Goal: Task Accomplishment & Management: Manage account settings

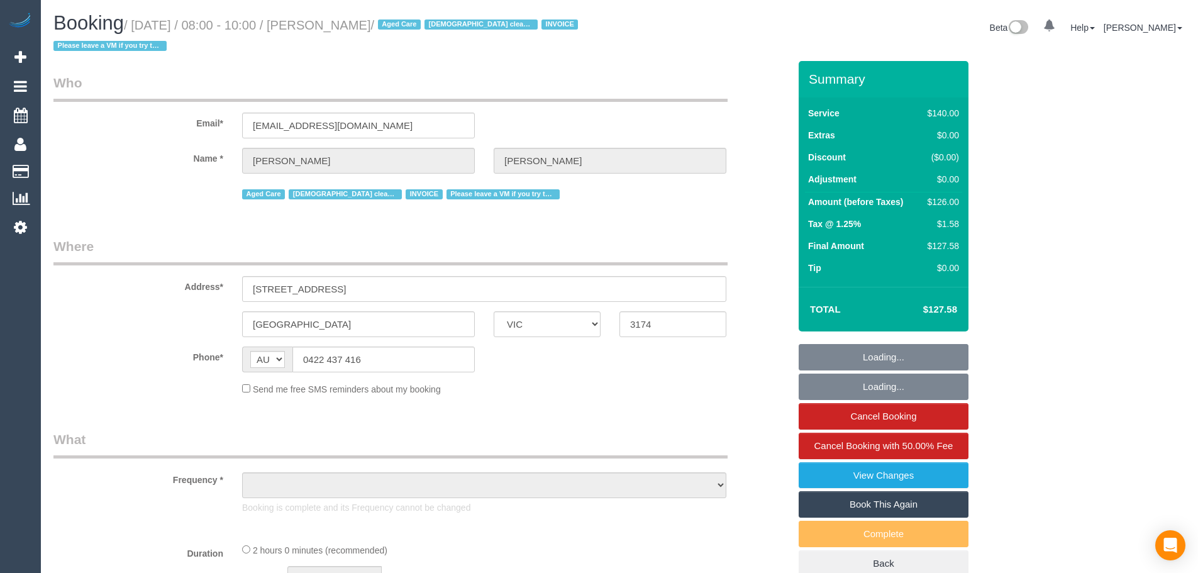
select select "VIC"
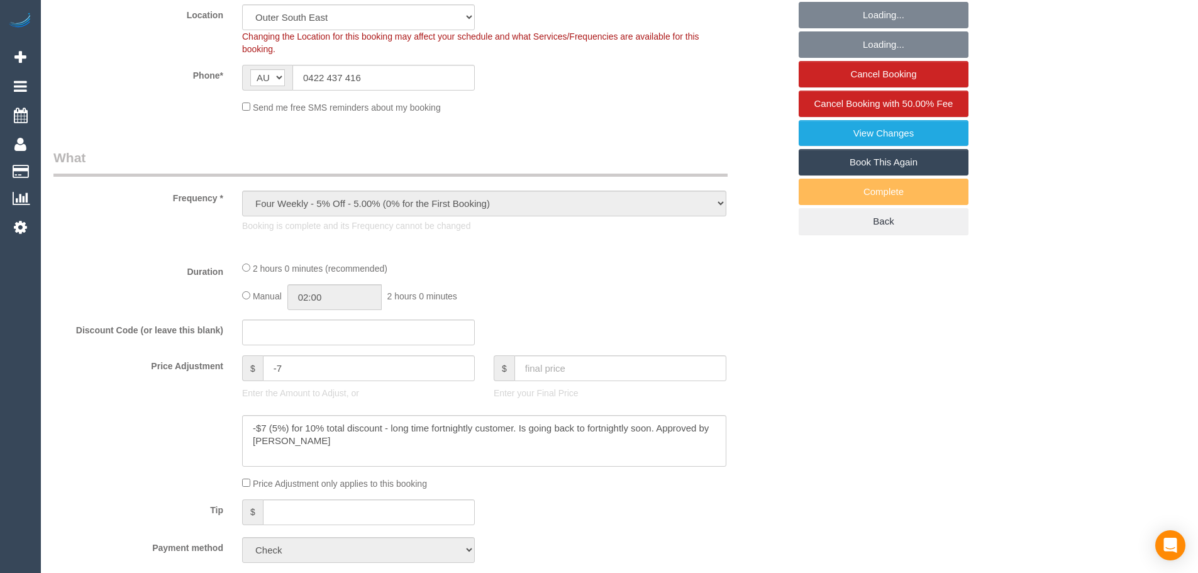
select select "object:607"
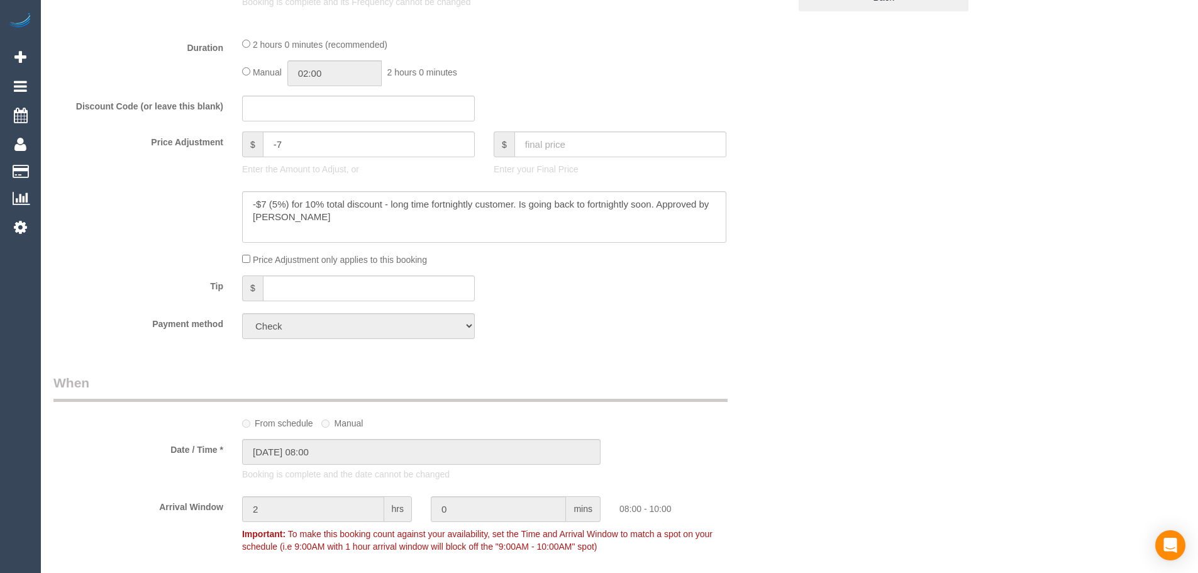
select select "number:28"
select select "number:14"
select select "number:19"
select select "number:24"
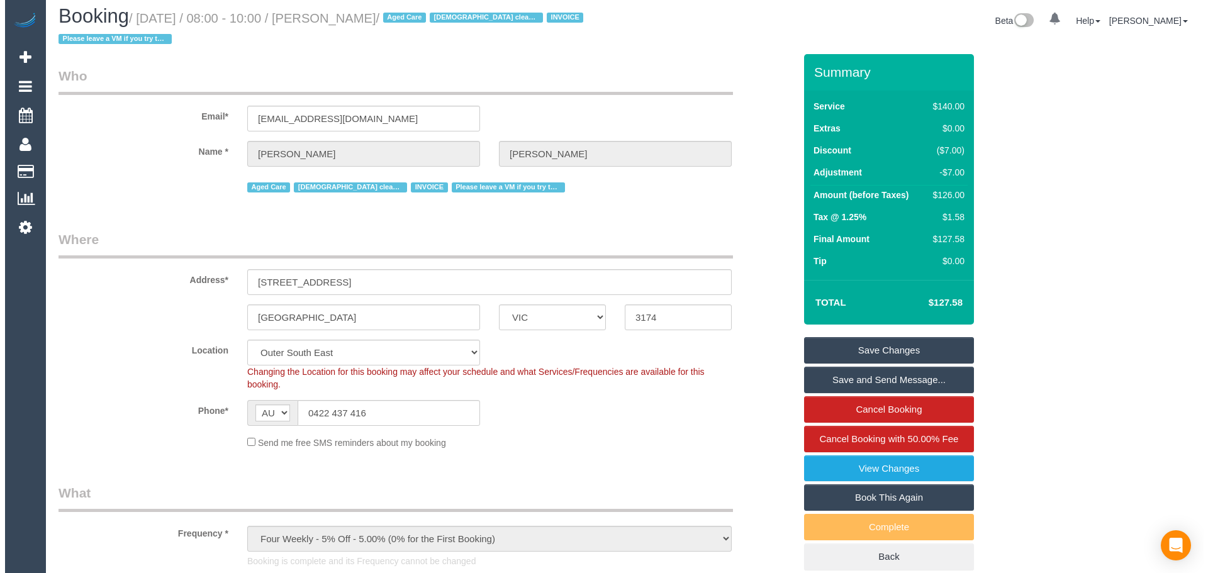
scroll to position [6, 0]
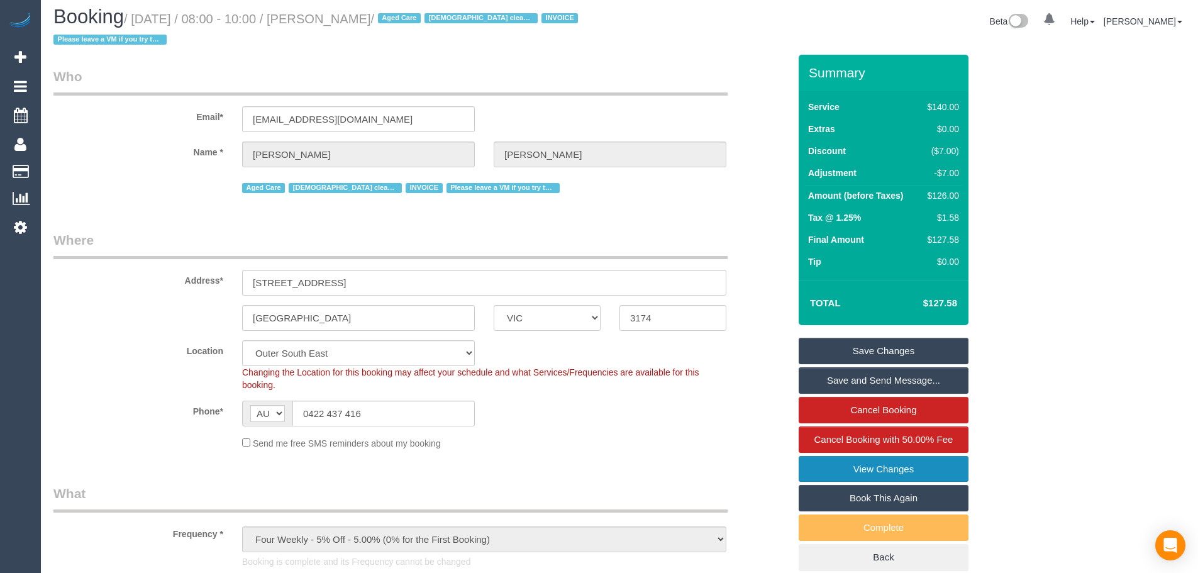
click at [937, 469] on link "View Changes" at bounding box center [884, 469] width 170 height 26
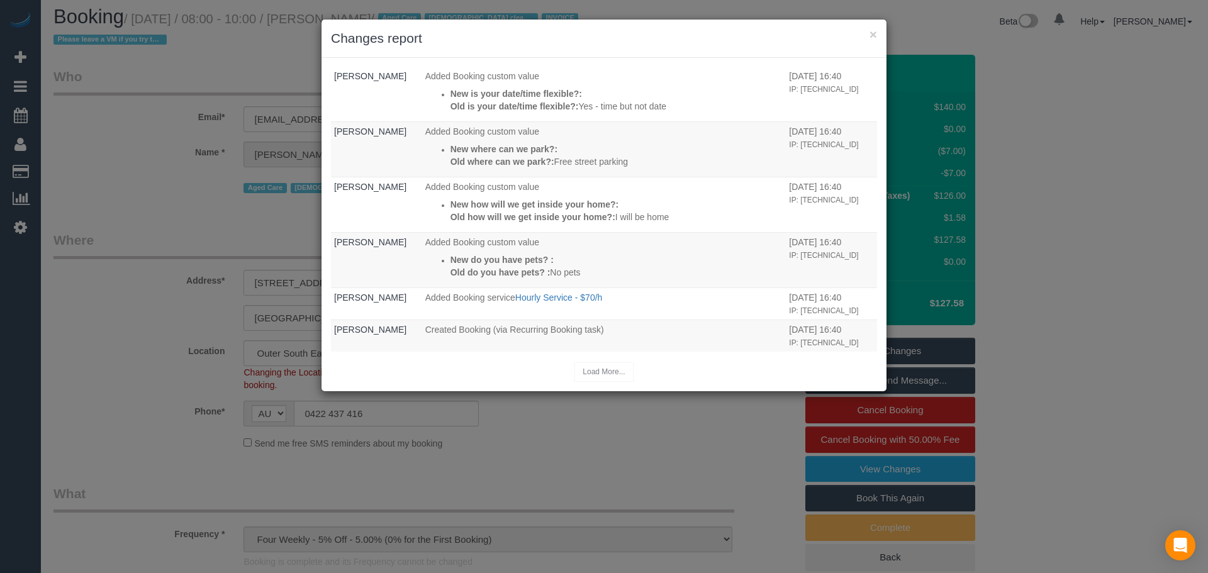
scroll to position [1143, 0]
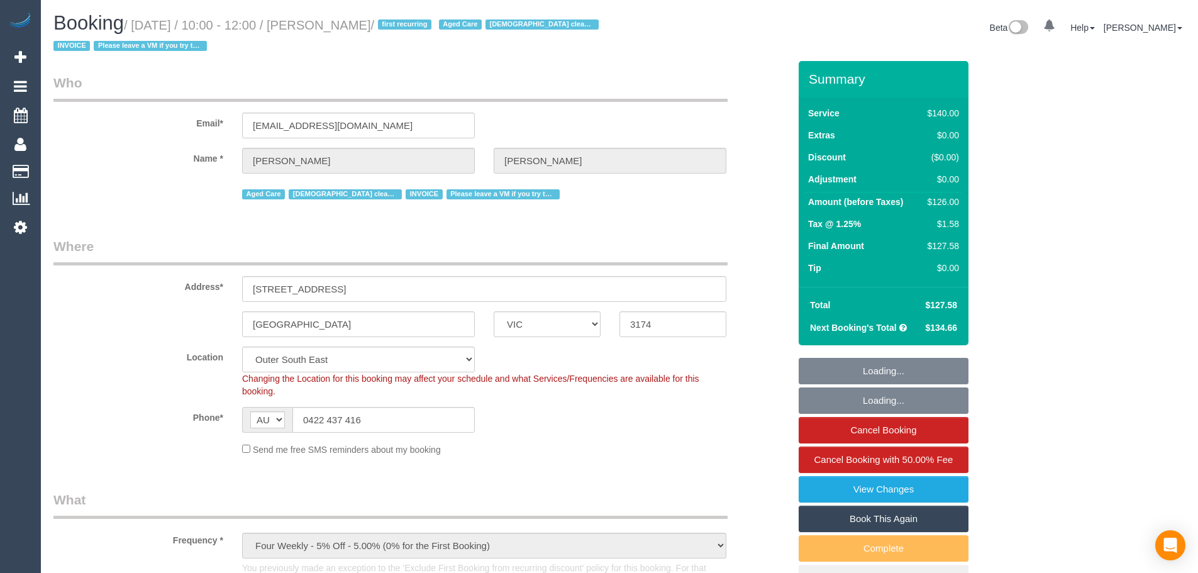
select select "VIC"
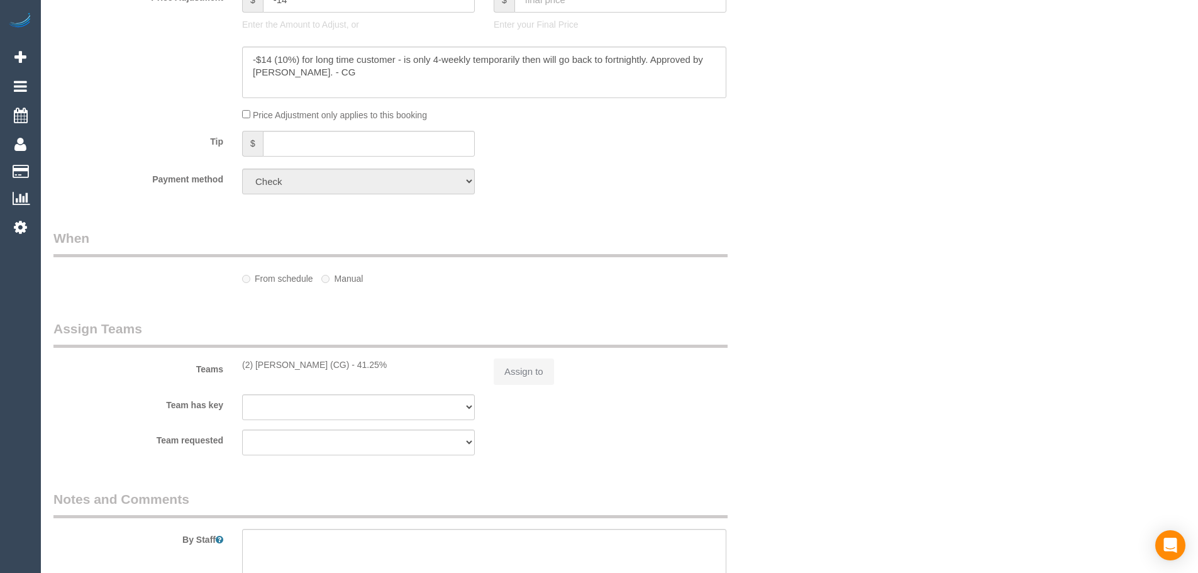
select select "object:702"
select select "number:28"
select select "number:14"
select select "number:19"
select select "number:24"
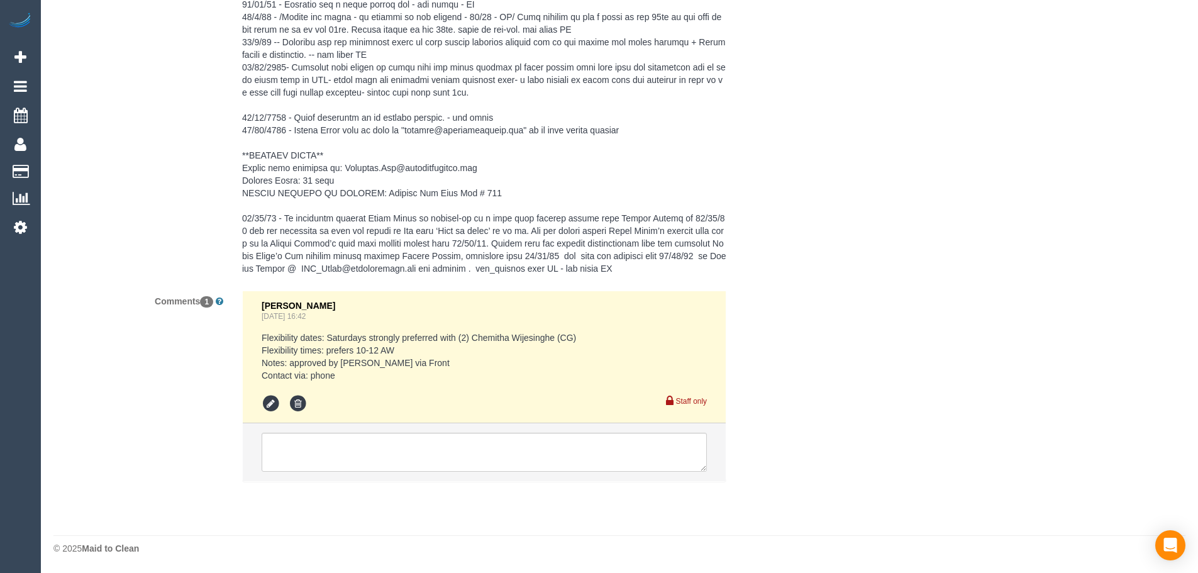
select select "spot1"
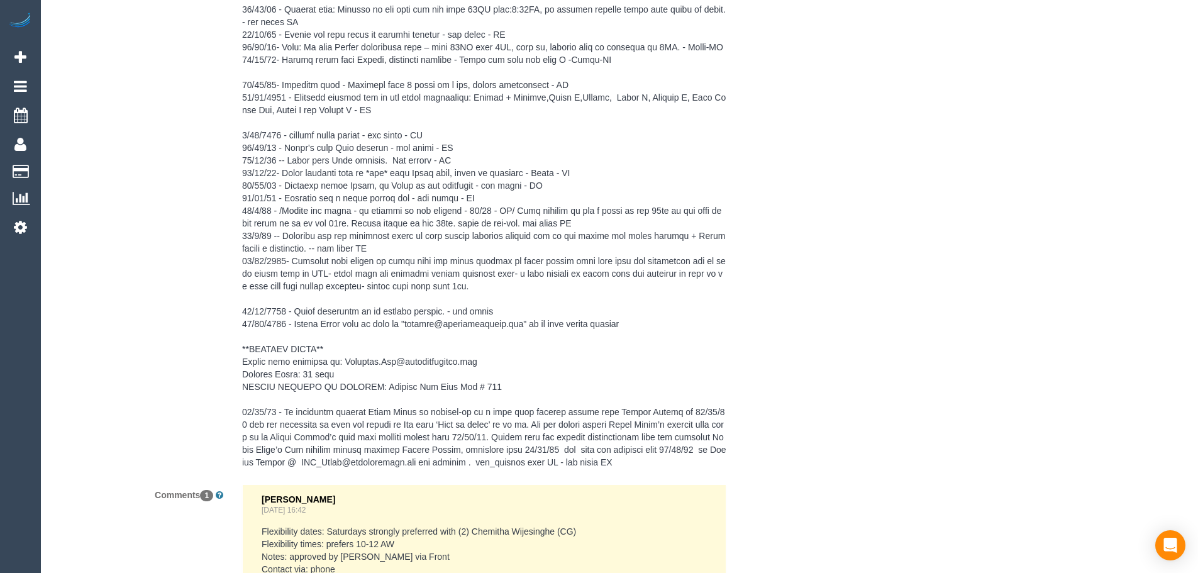
scroll to position [2617, 0]
